Goal: Information Seeking & Learning: Learn about a topic

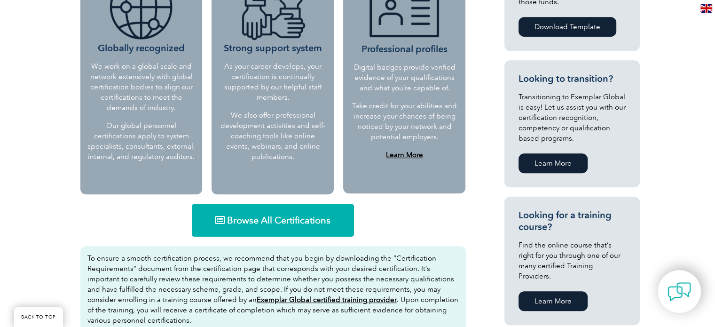
scroll to position [470, 0]
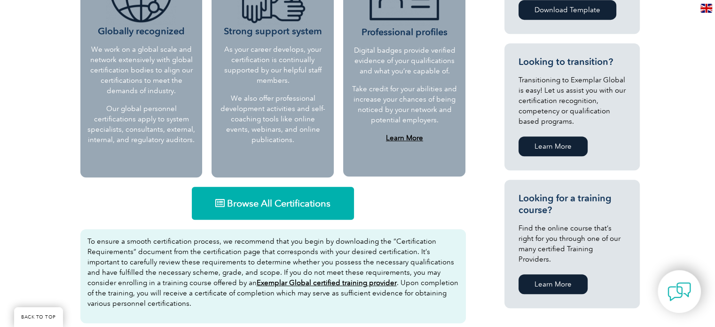
click at [287, 202] on span "Browse All Certifications" at bounding box center [278, 202] width 103 height 9
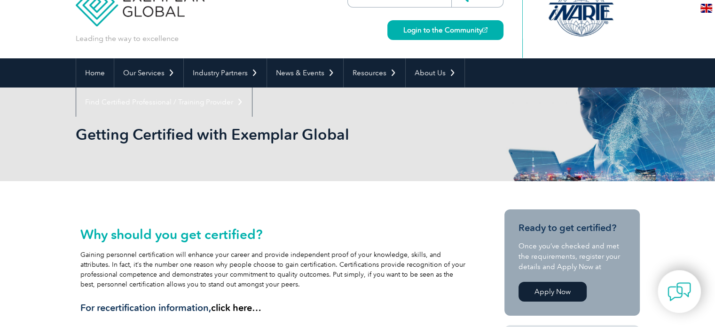
scroll to position [47, 0]
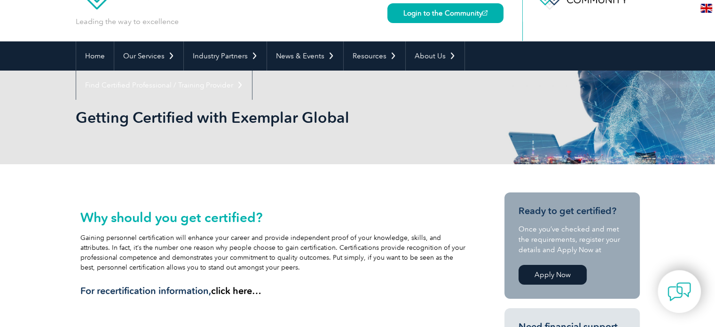
click at [563, 273] on link "Apply Now" at bounding box center [552, 275] width 68 height 20
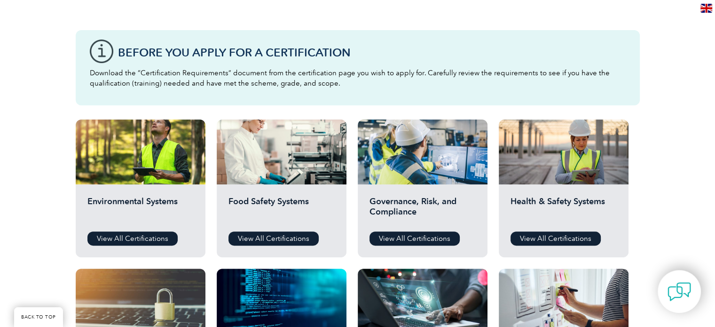
scroll to position [282, 0]
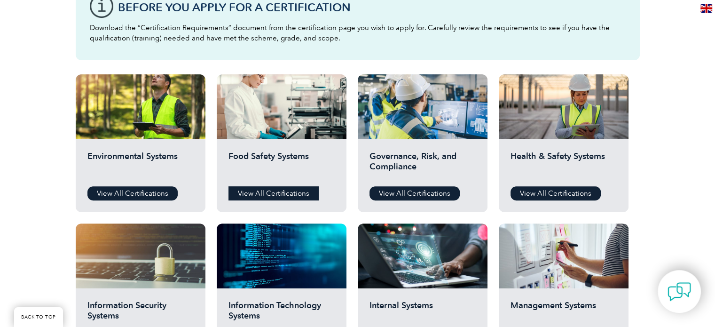
click at [265, 191] on link "View All Certifications" at bounding box center [273, 193] width 90 height 14
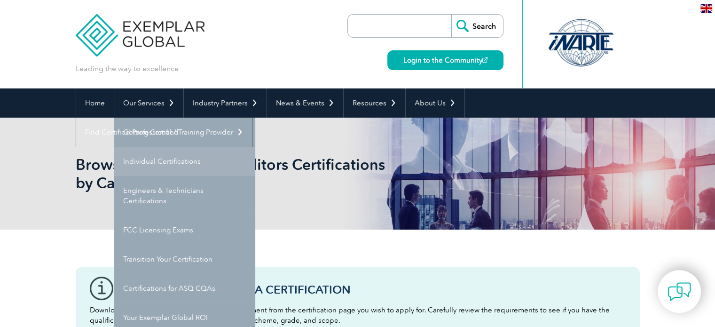
click at [147, 158] on link "Individual Certifications" at bounding box center [184, 161] width 141 height 29
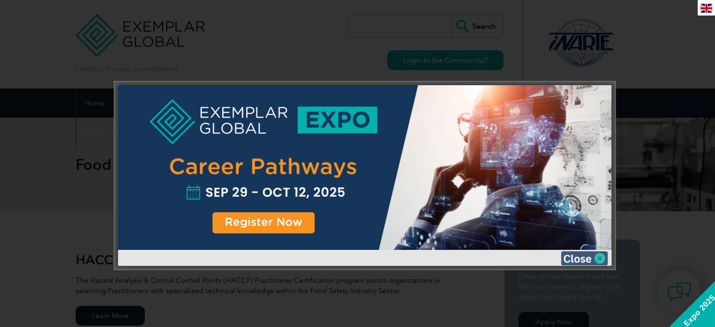
click at [571, 256] on img at bounding box center [584, 258] width 47 height 14
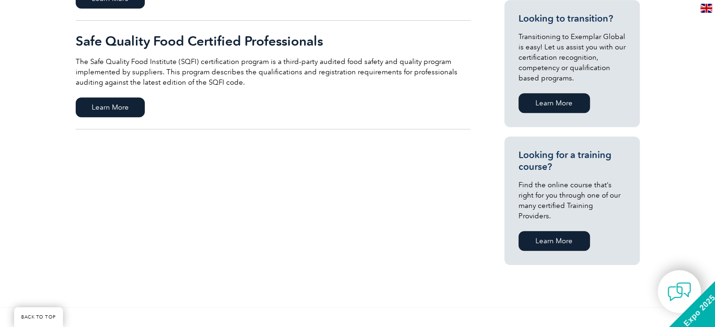
scroll to position [376, 0]
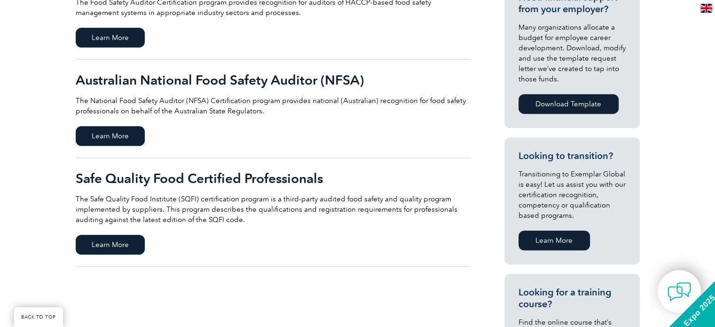
click at [178, 174] on h2 "Safe Quality Food Certified Professionals" at bounding box center [273, 178] width 395 height 15
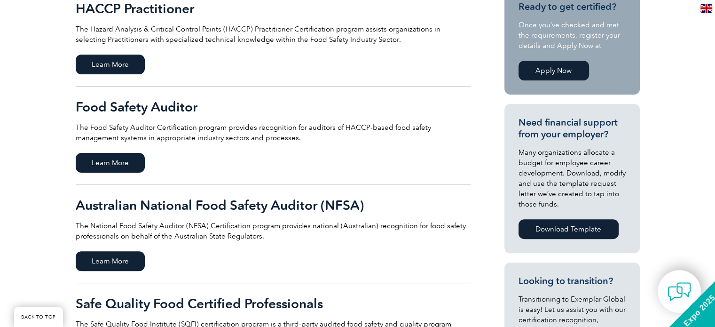
scroll to position [235, 0]
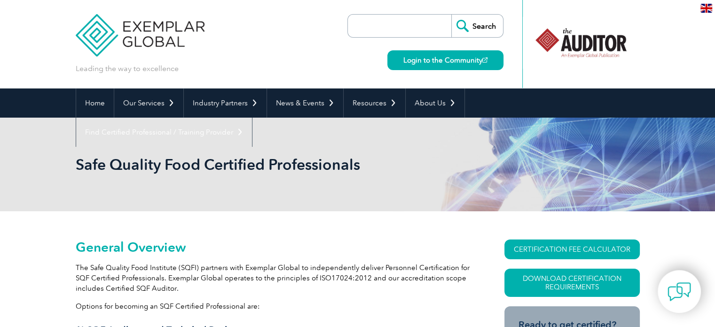
scroll to position [47, 0]
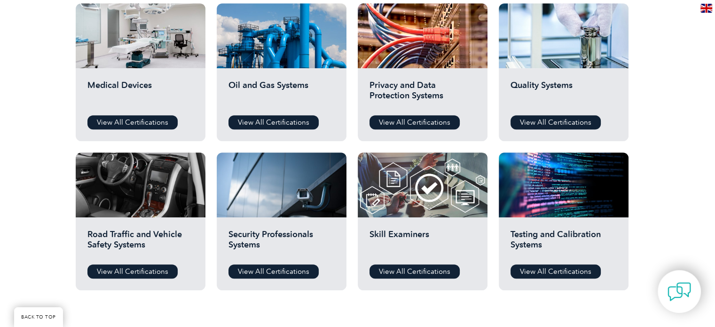
scroll to position [658, 0]
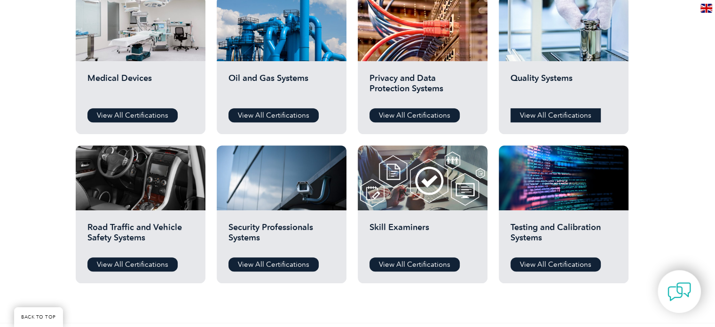
click at [541, 110] on link "View All Certifications" at bounding box center [555, 115] width 90 height 14
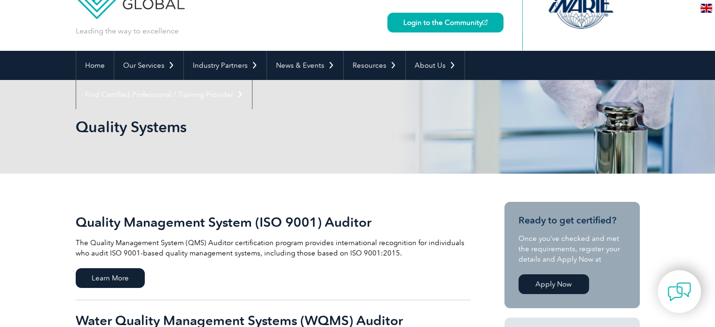
scroll to position [47, 0]
